Goal: Find specific page/section: Find specific page/section

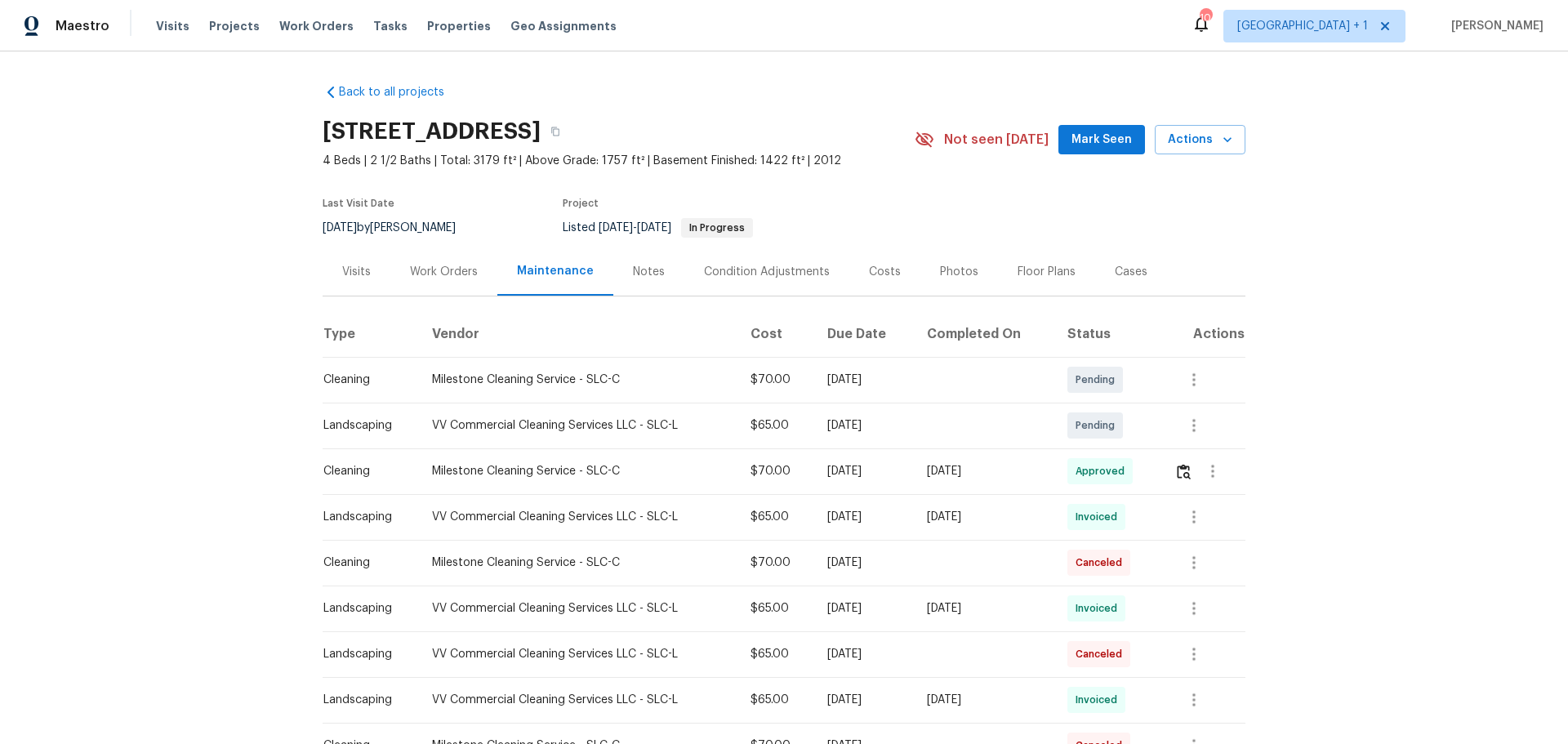
scroll to position [572, 0]
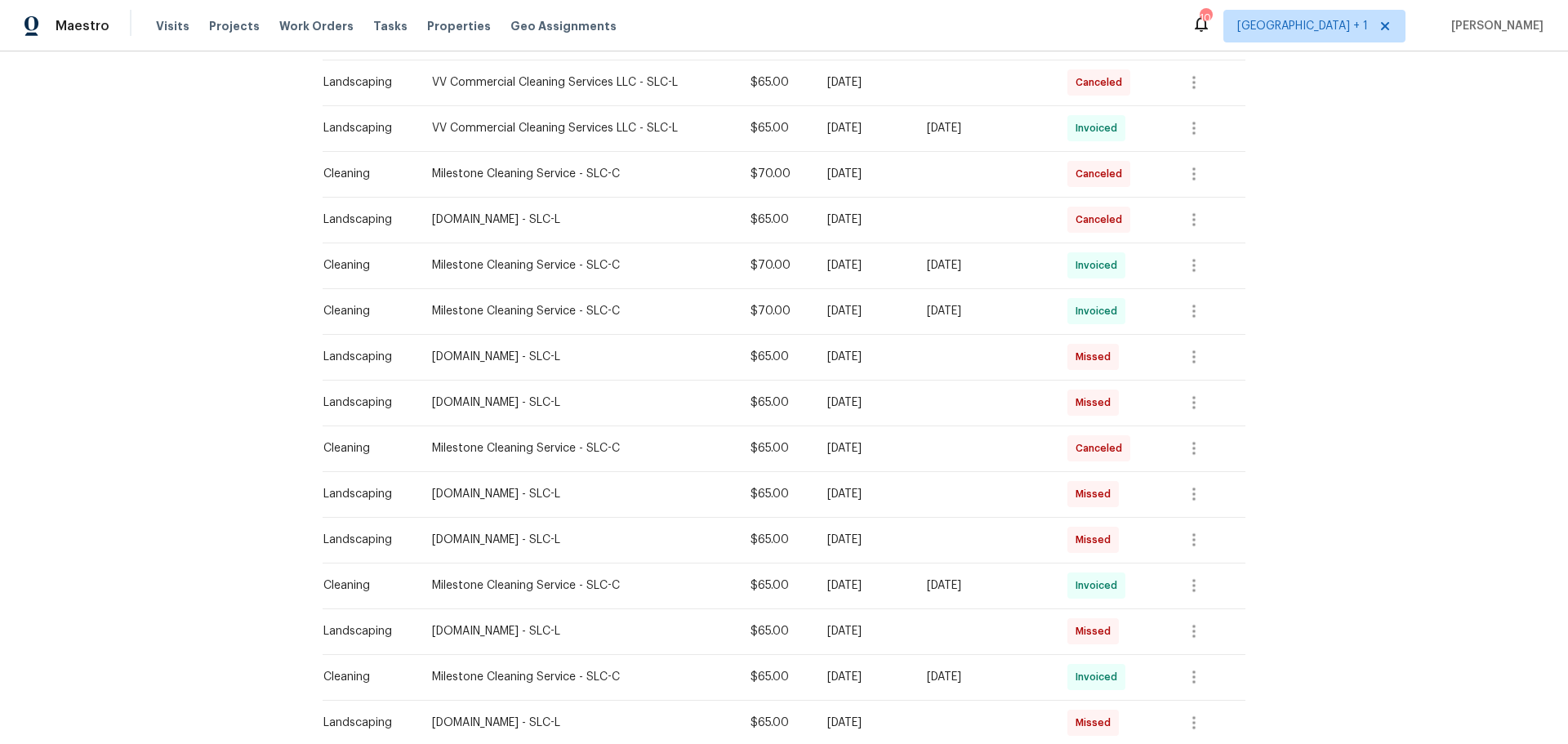
click at [427, 24] on span "Properties" at bounding box center [458, 26] width 63 height 16
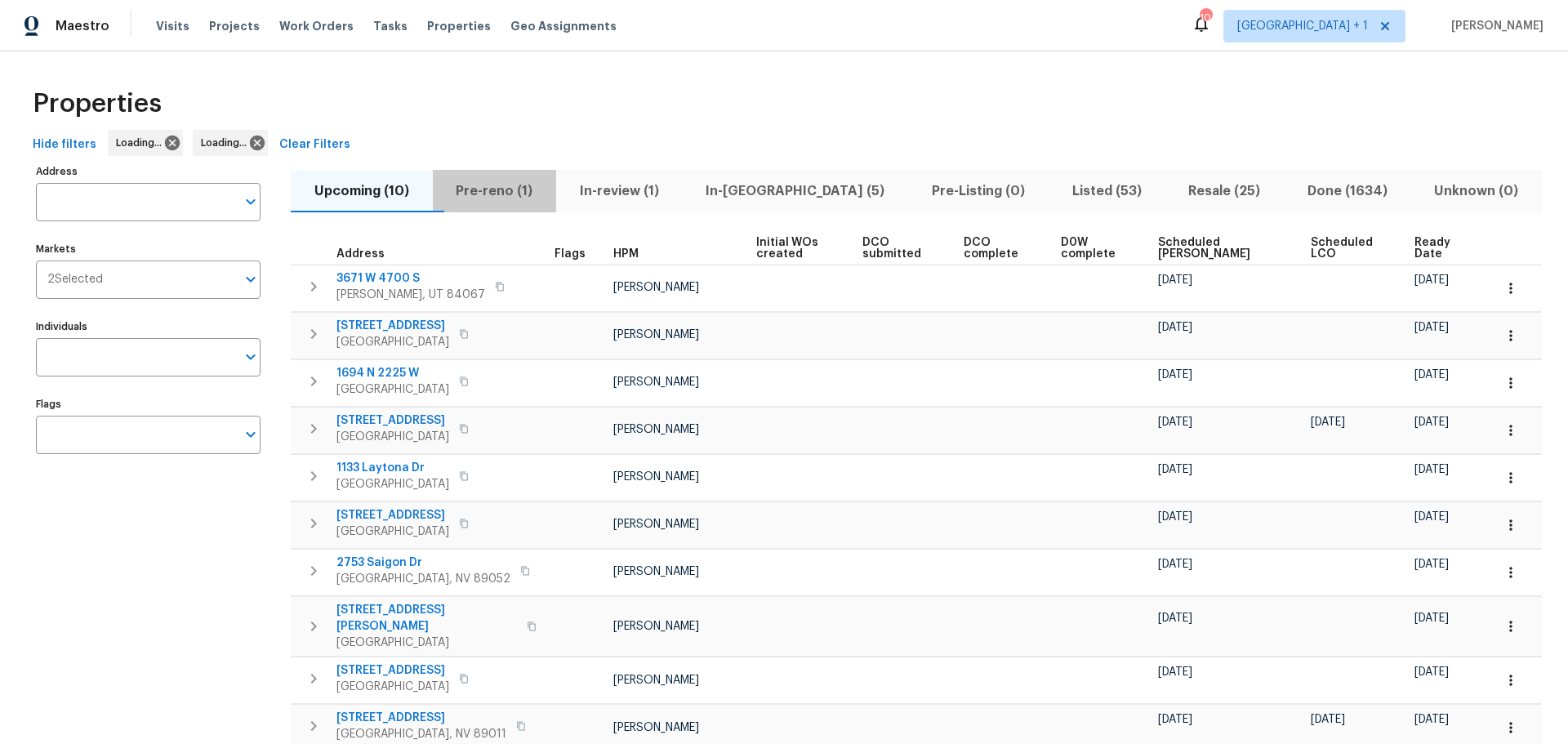
click at [516, 187] on span "Pre-reno (1)" at bounding box center [494, 191] width 104 height 23
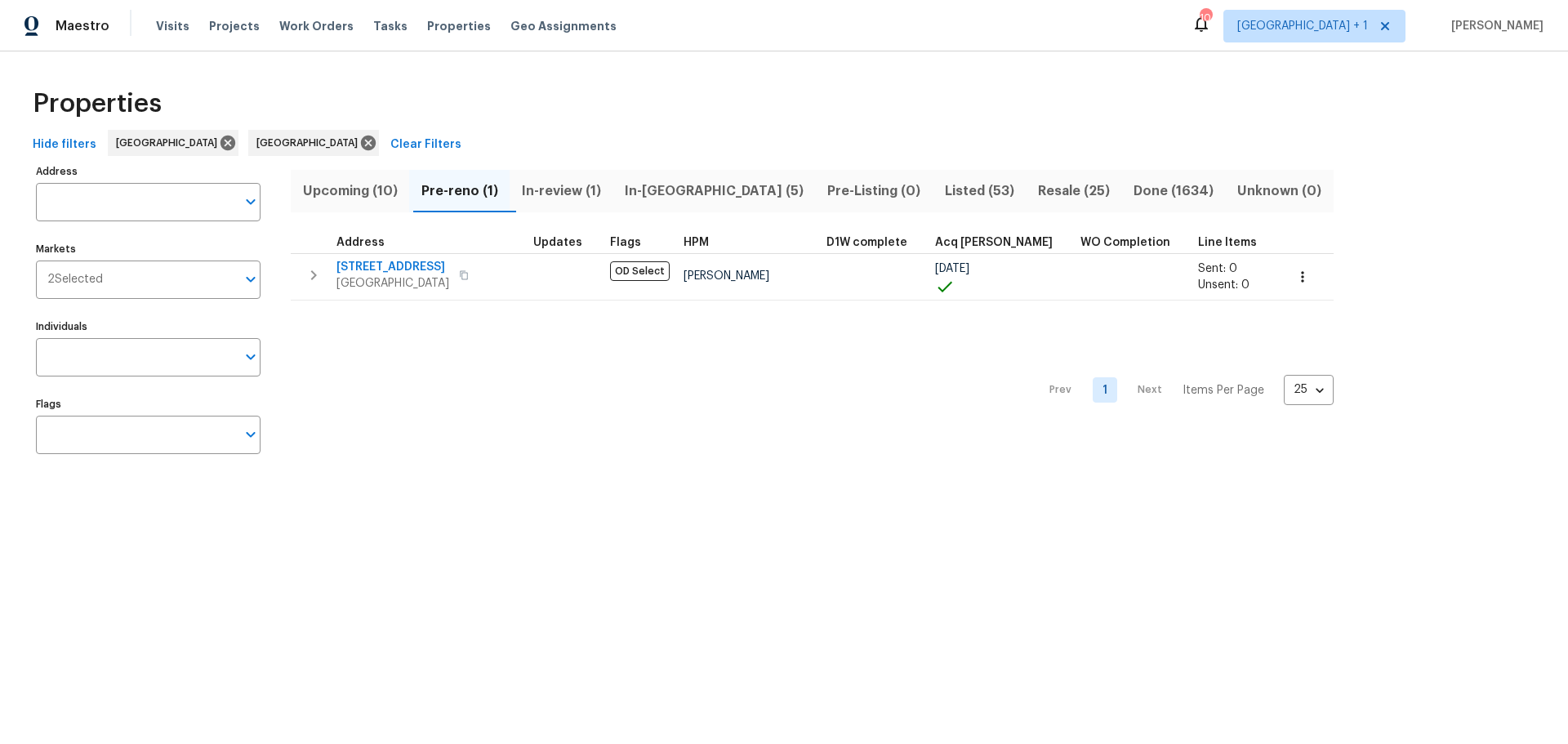
click at [943, 186] on span "Listed (53)" at bounding box center [979, 191] width 73 height 23
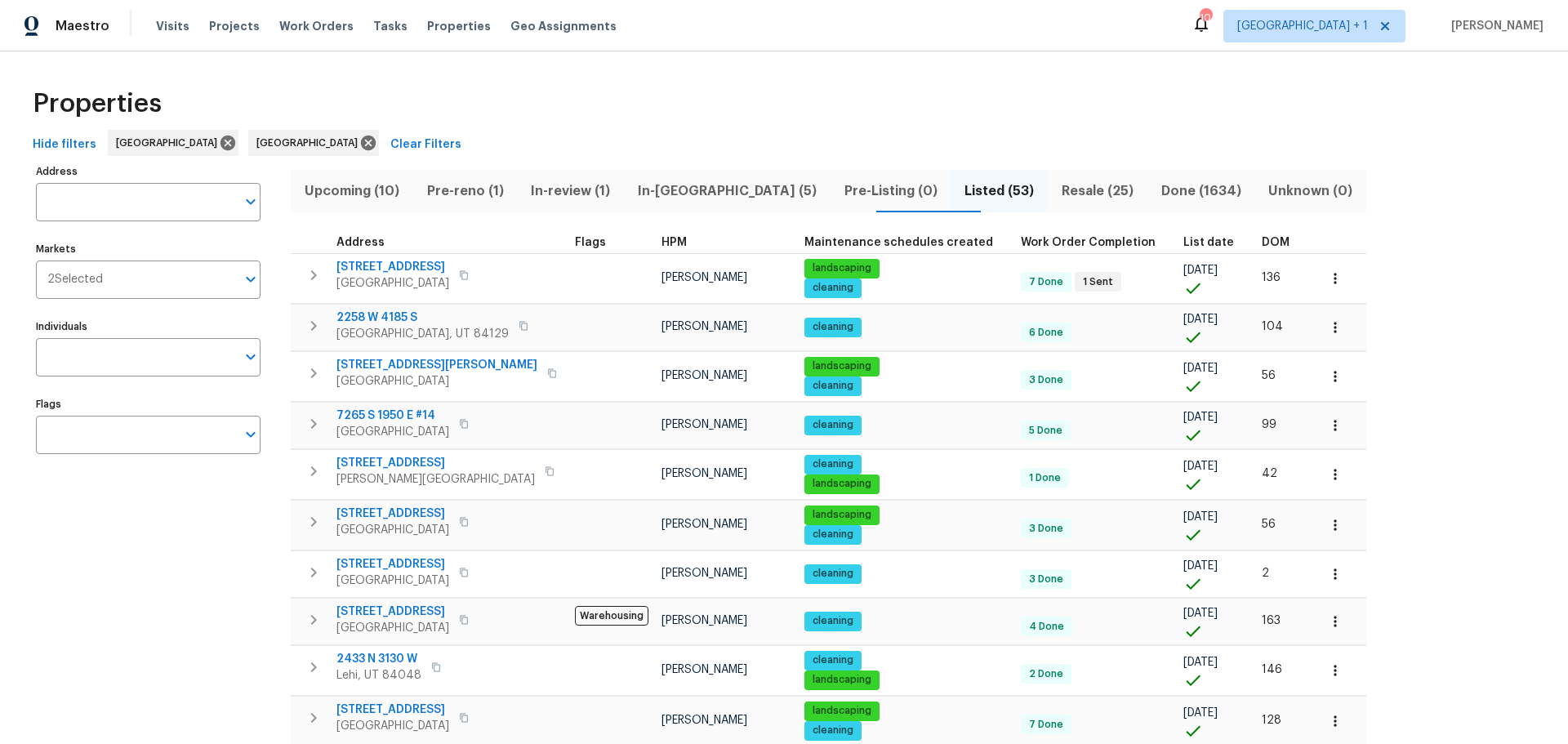
click at [1261, 243] on span "DOM" at bounding box center [1275, 243] width 28 height 12
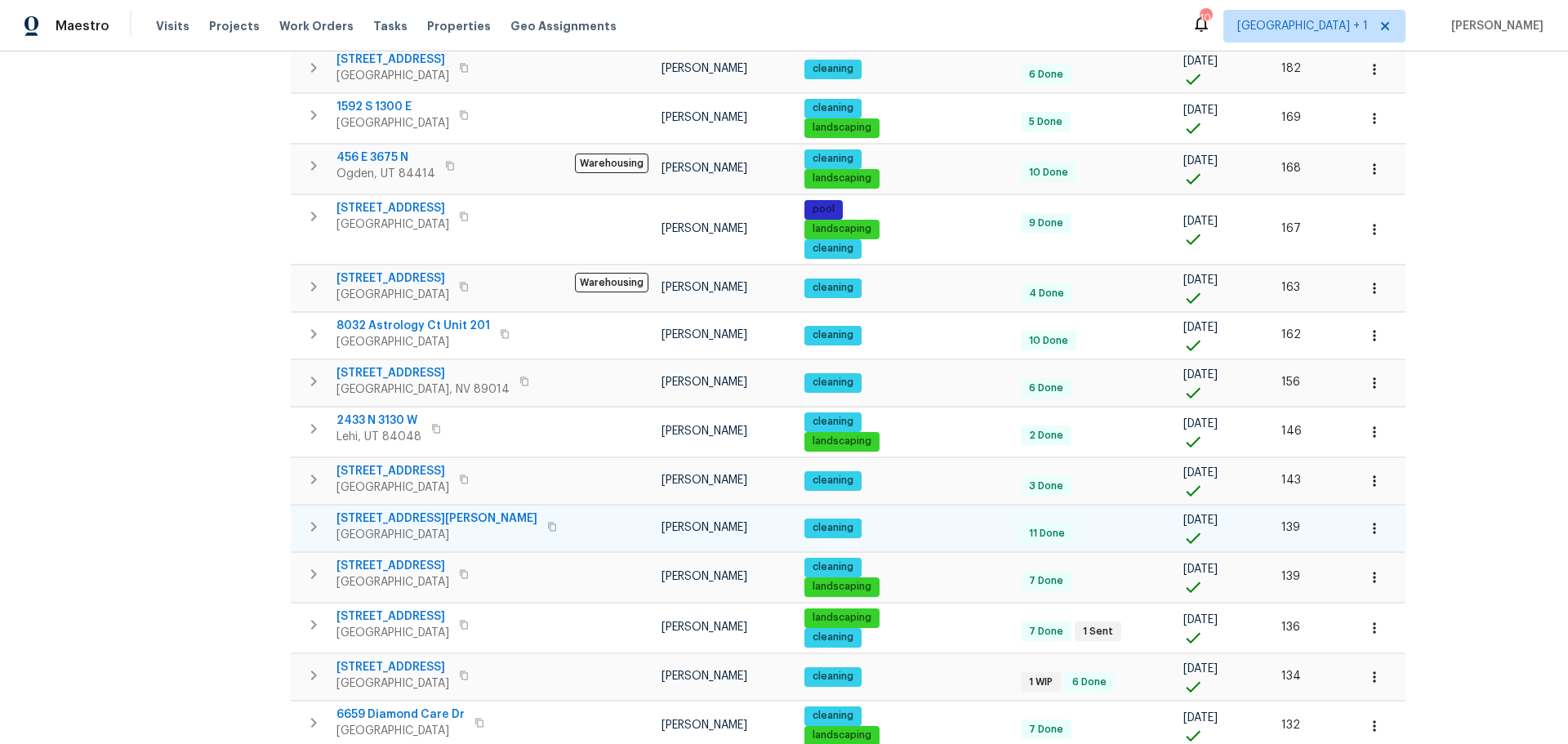
scroll to position [856, 0]
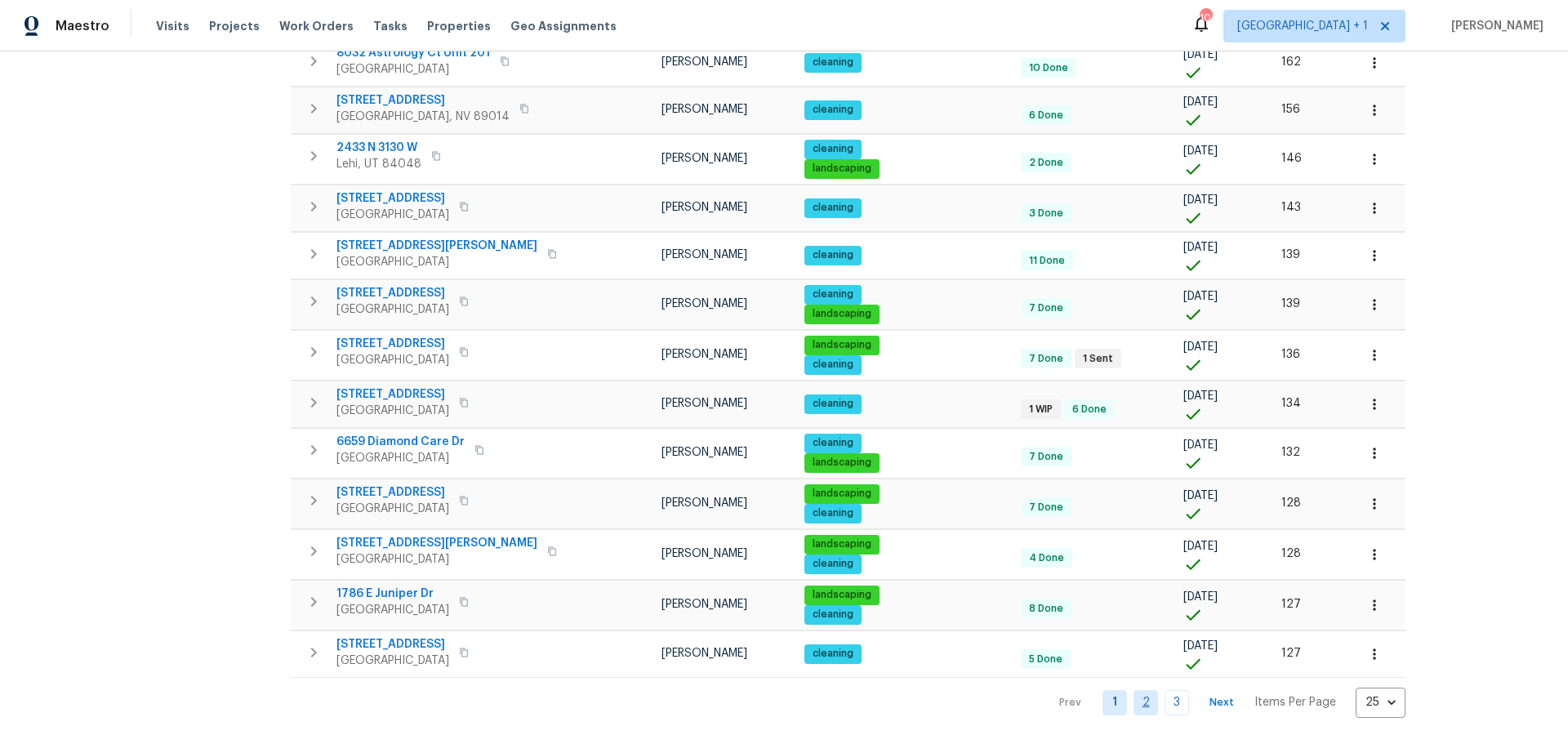
click at [1134, 690] on link "2" at bounding box center [1145, 703] width 24 height 25
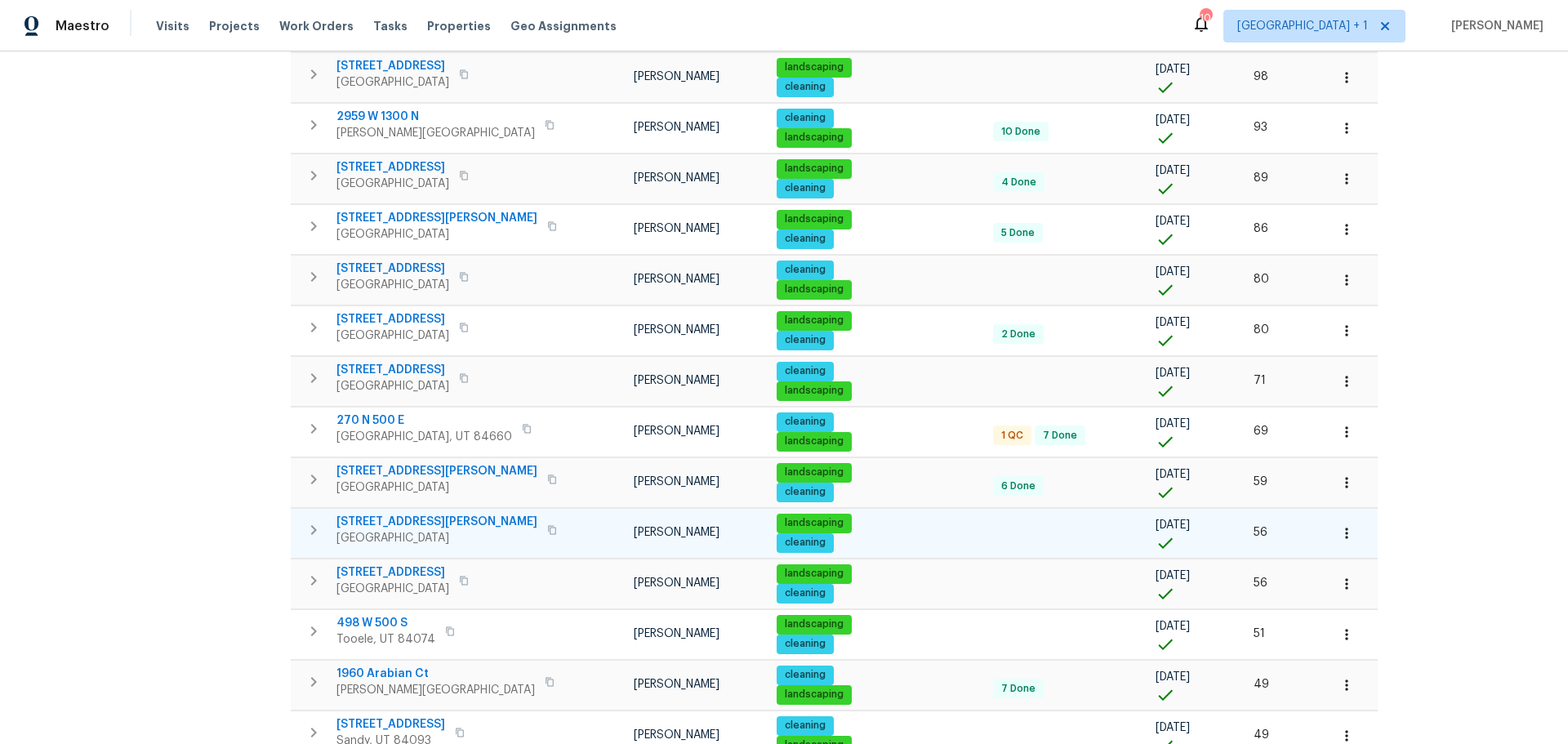
scroll to position [850, 0]
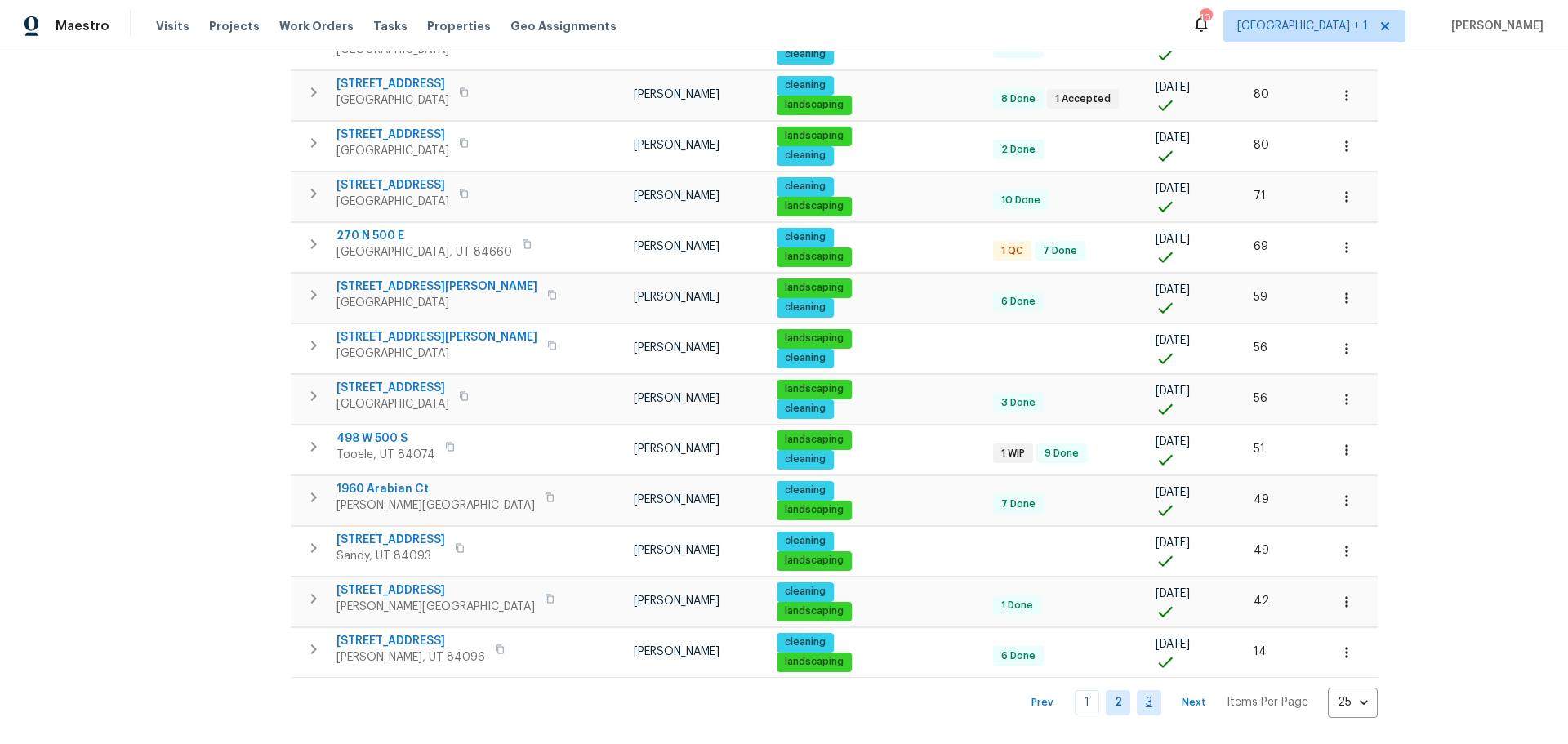
click at [1136, 690] on link "3" at bounding box center [1148, 703] width 24 height 25
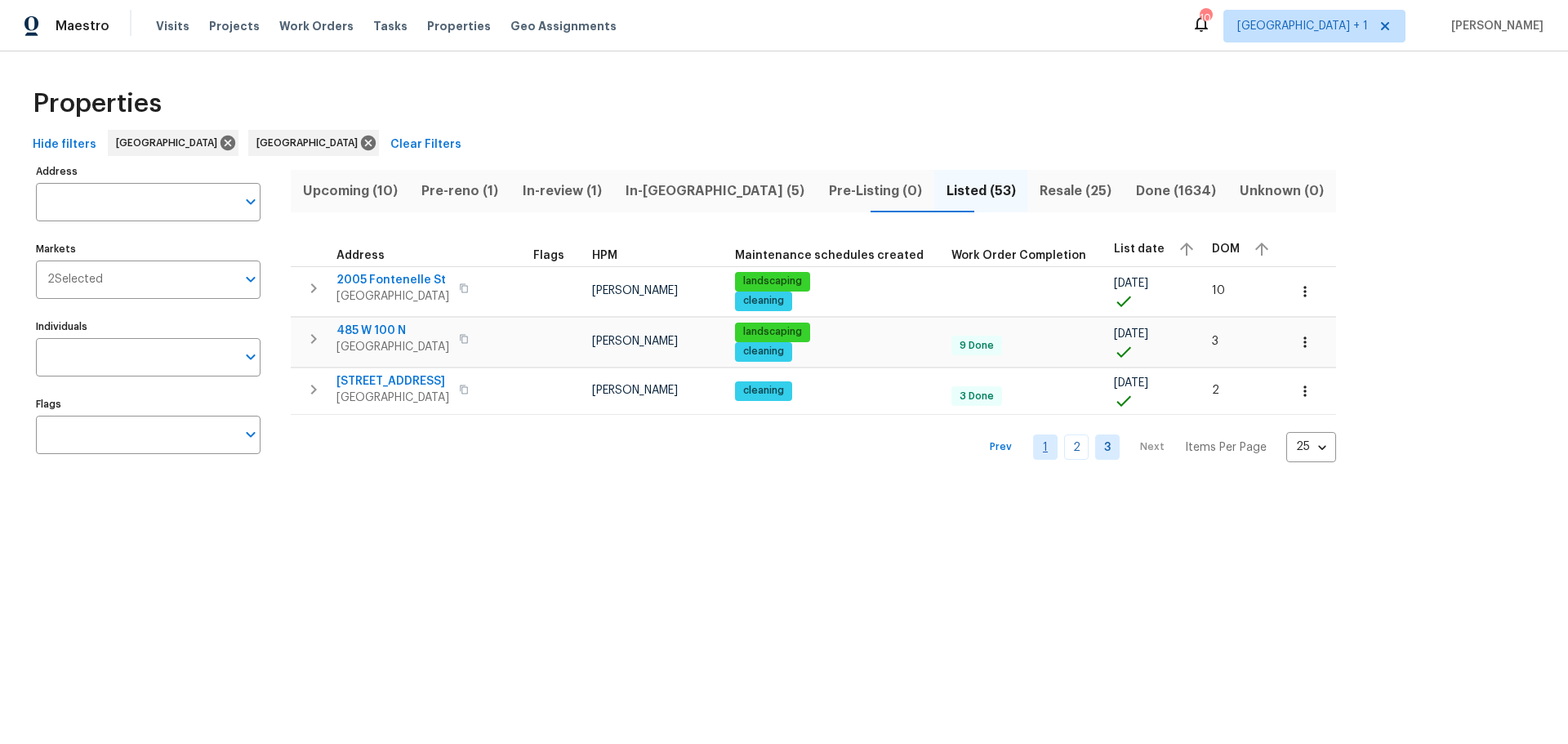
click at [1033, 450] on link "1" at bounding box center [1044, 447] width 24 height 25
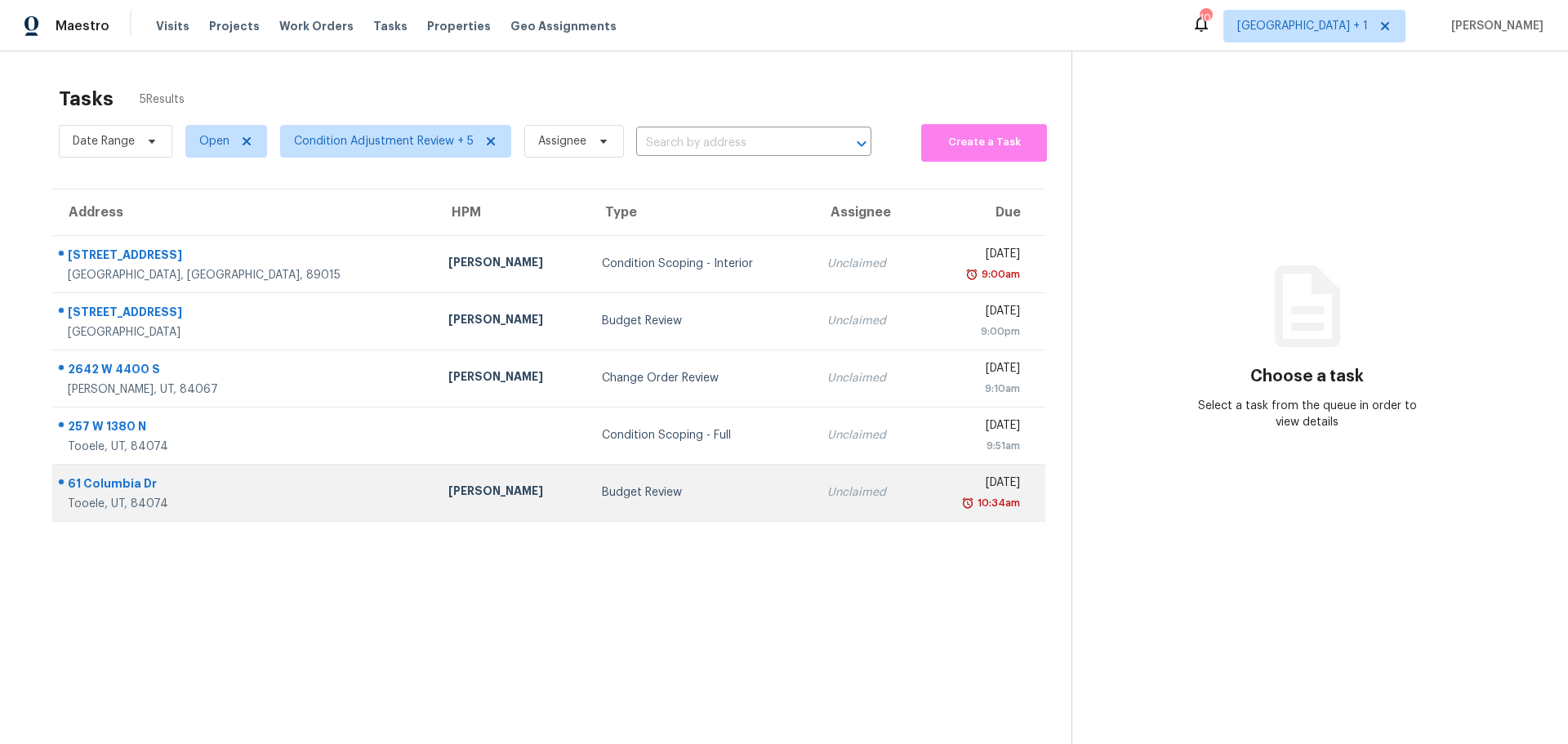
click at [636, 505] on td "Budget Review" at bounding box center [701, 492] width 226 height 57
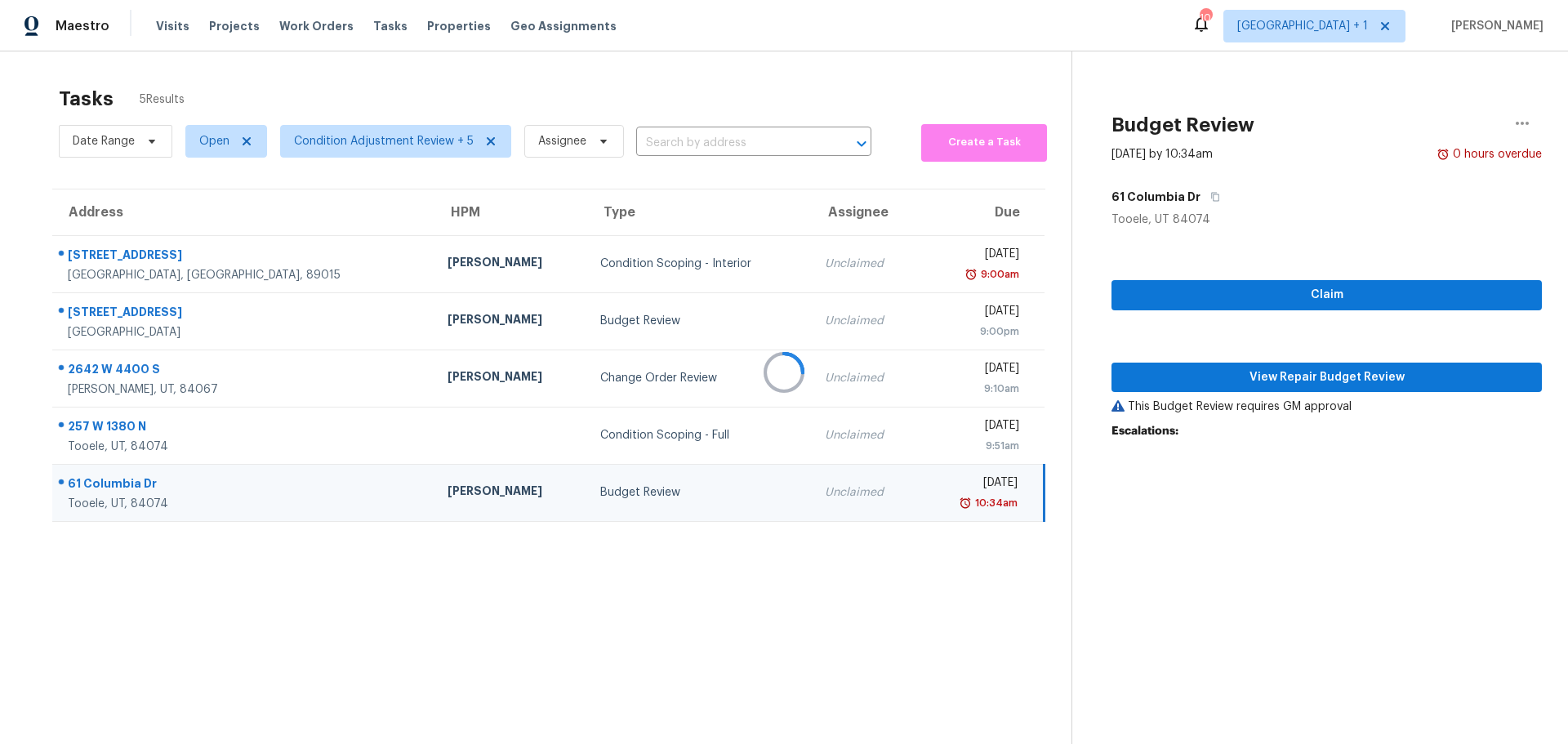
click at [1174, 296] on div at bounding box center [784, 372] width 1568 height 744
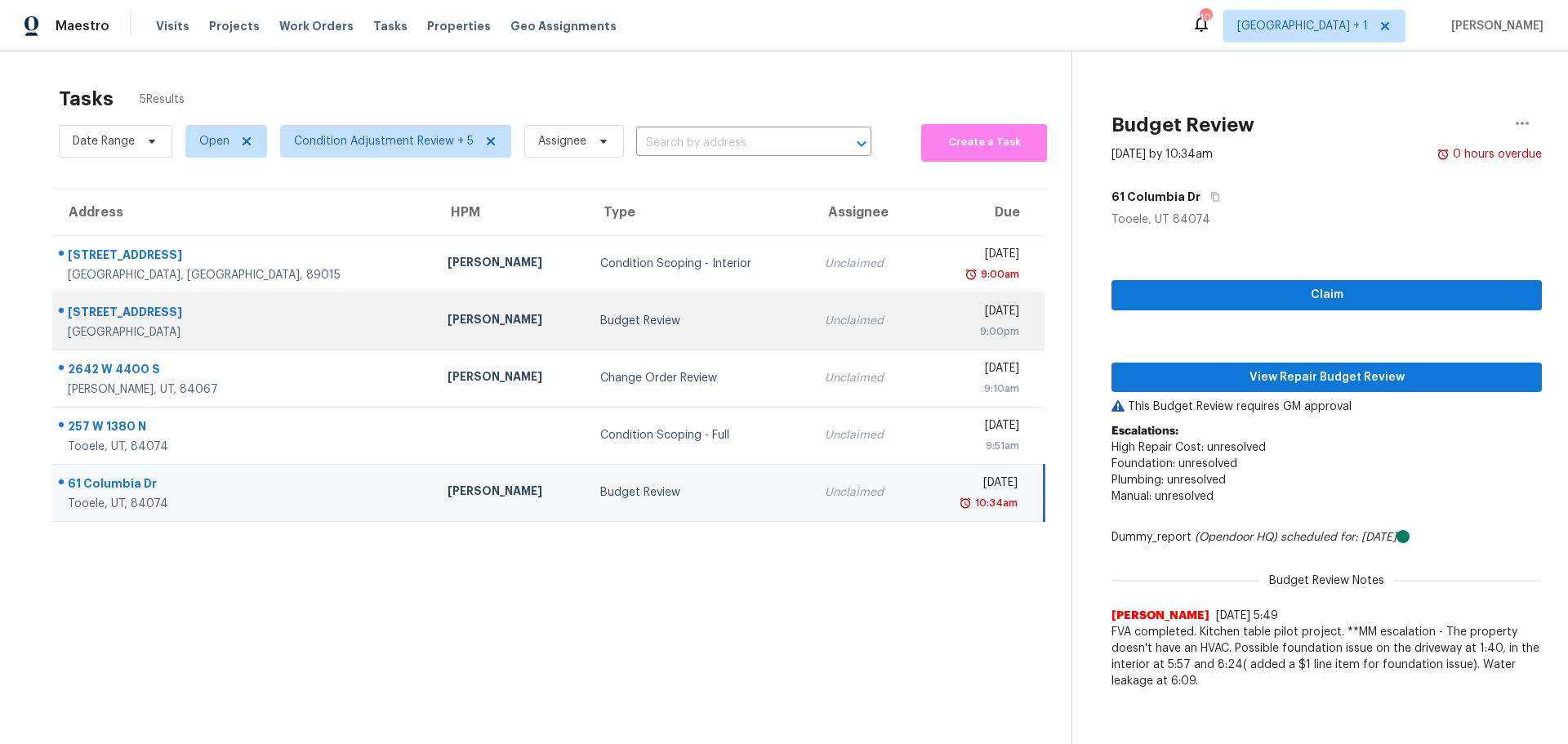
click at [697, 325] on div "Budget Review" at bounding box center [699, 321] width 198 height 16
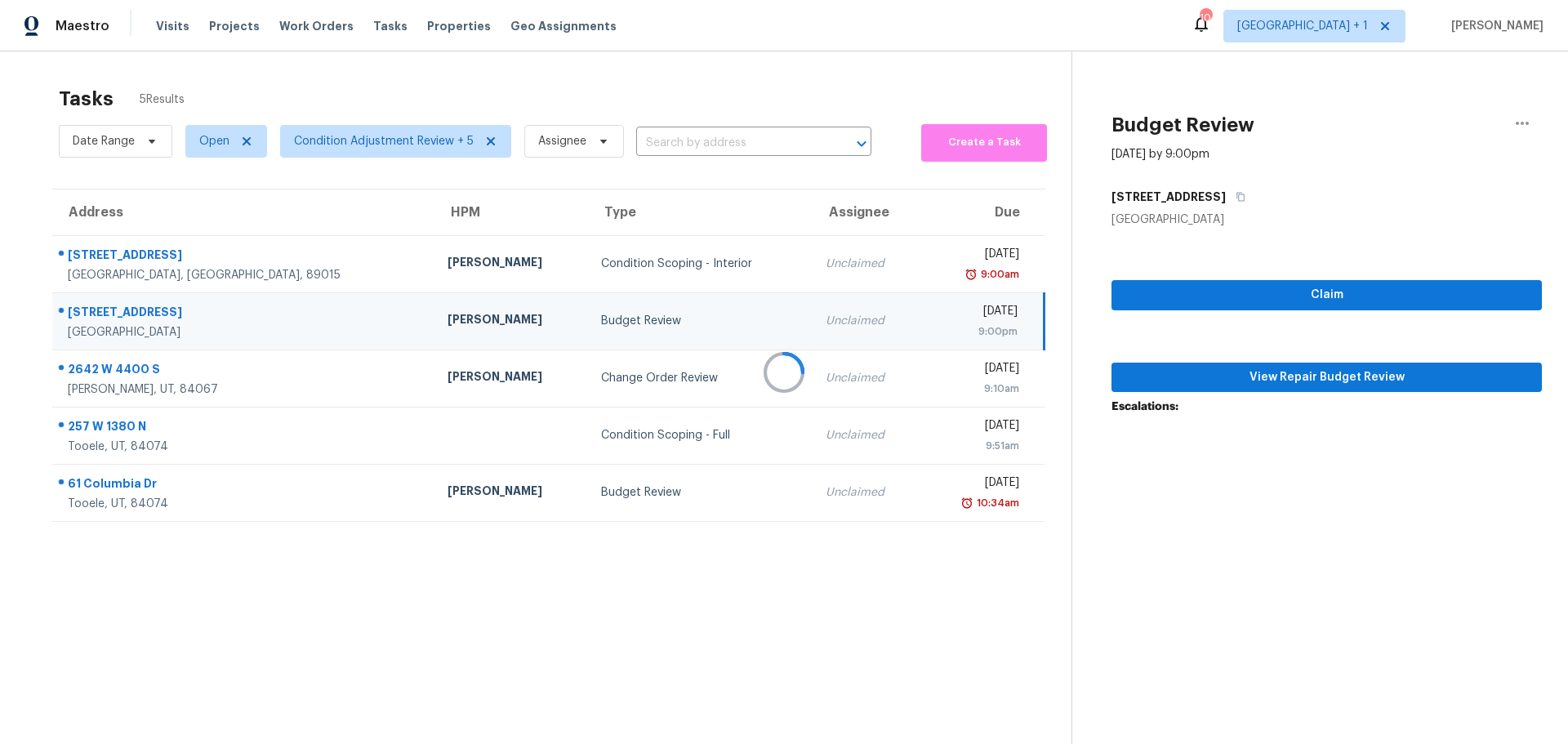
click at [1223, 295] on div at bounding box center [784, 372] width 1568 height 744
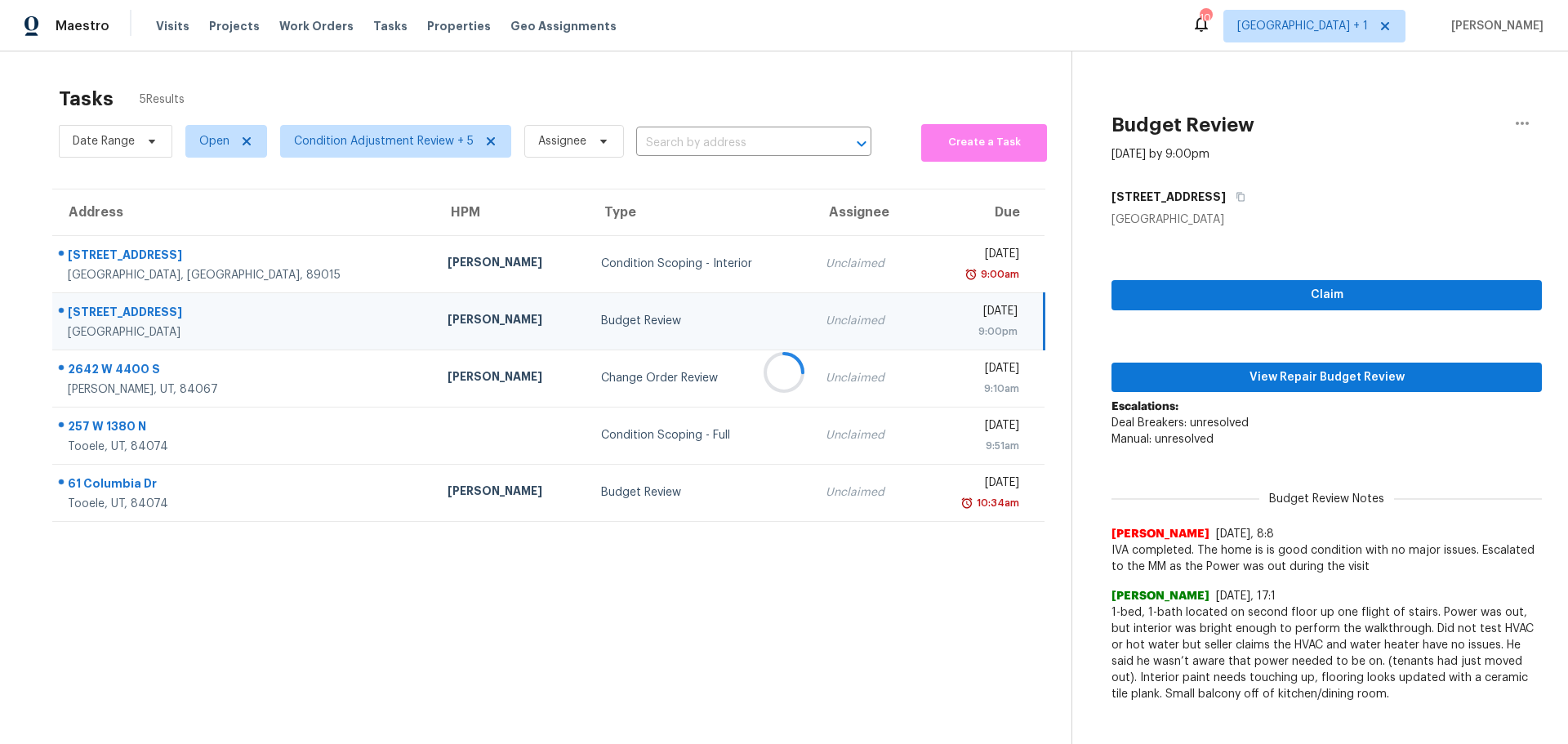
click at [646, 498] on div at bounding box center [784, 372] width 1568 height 744
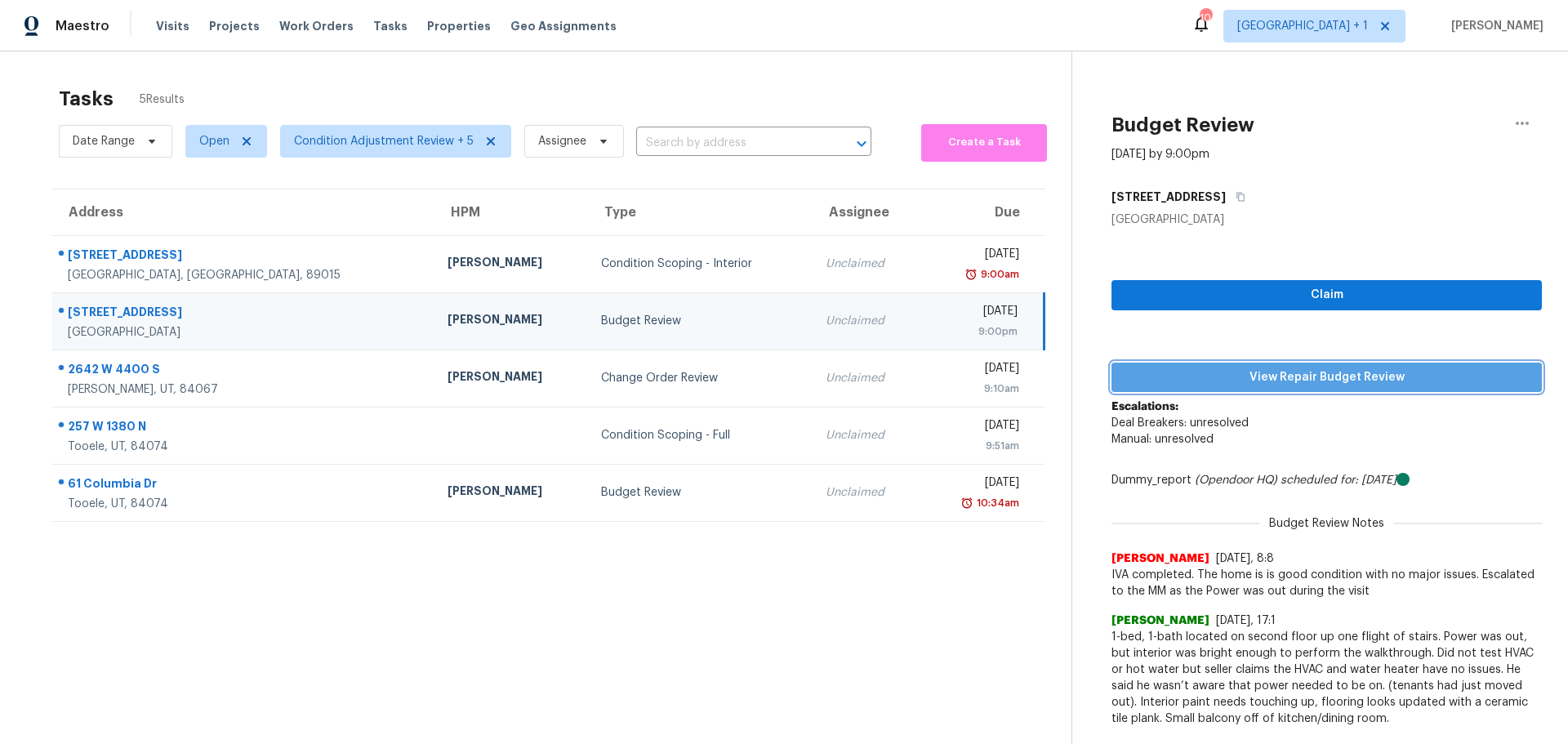
click at [1242, 374] on span "View Repair Budget Review" at bounding box center [1326, 377] width 404 height 21
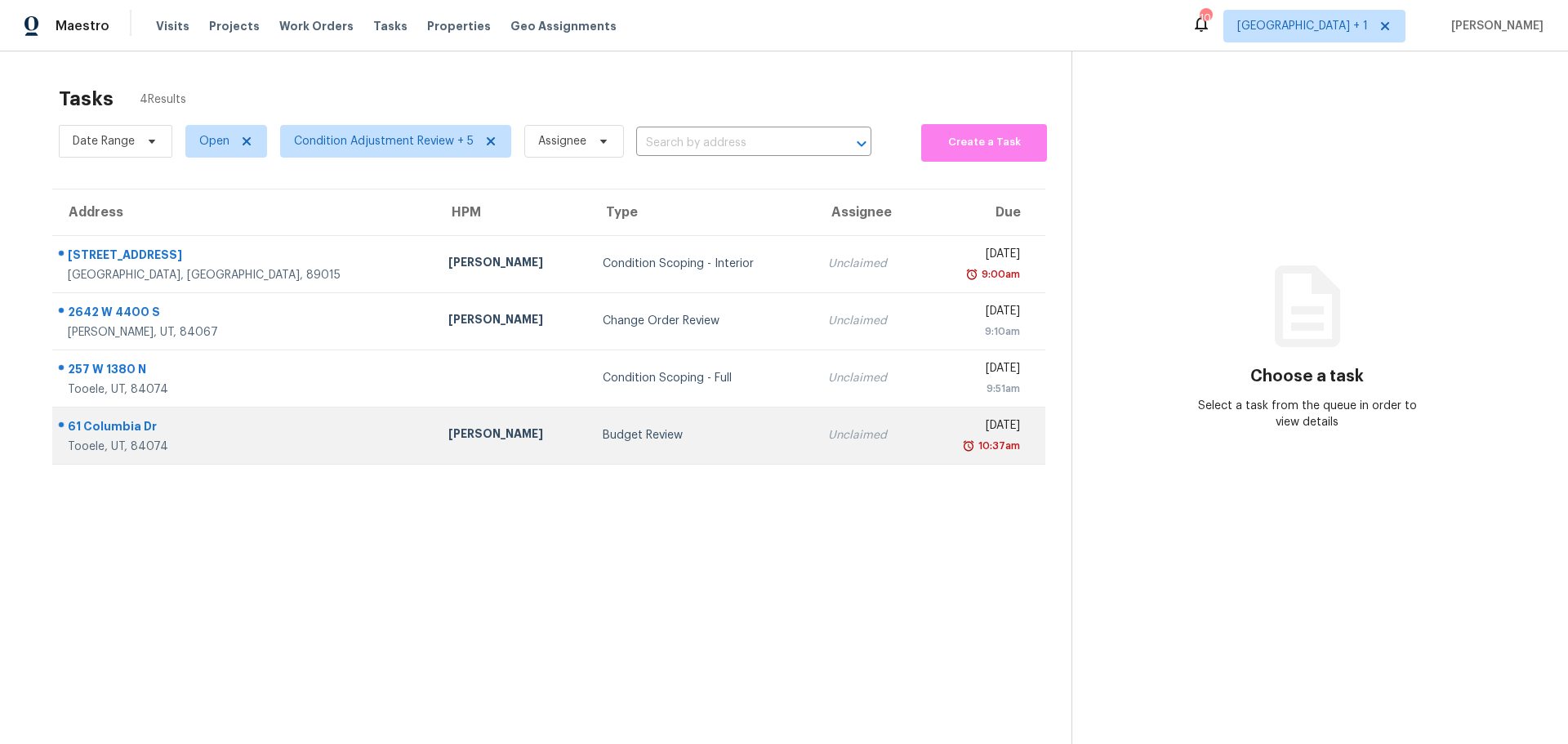
click at [449, 434] on div "[PERSON_NAME]" at bounding box center [512, 435] width 128 height 21
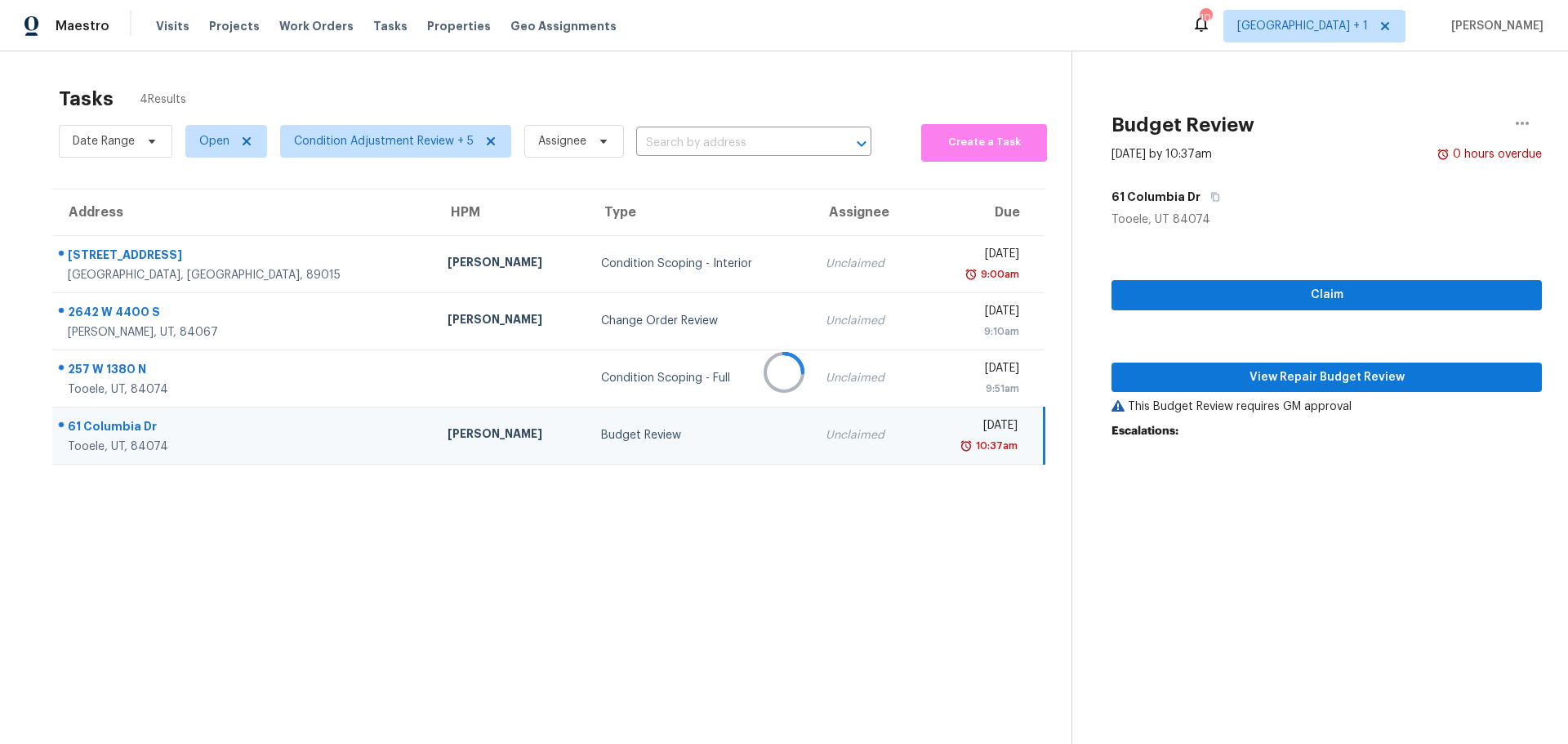
click at [1421, 296] on div at bounding box center [784, 372] width 1568 height 744
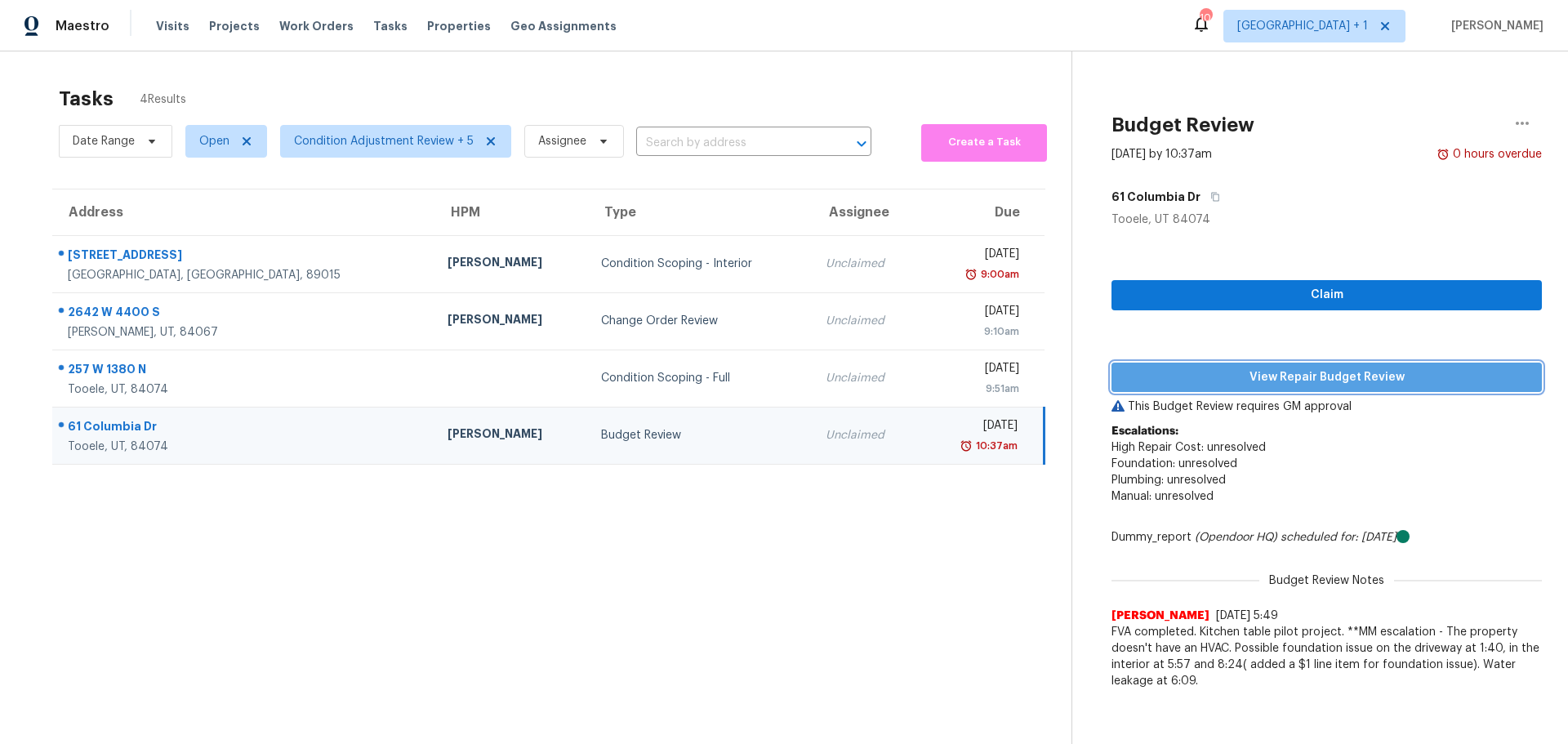
click at [1308, 382] on span "View Repair Budget Review" at bounding box center [1326, 377] width 404 height 21
